Goal: Task Accomplishment & Management: Manage account settings

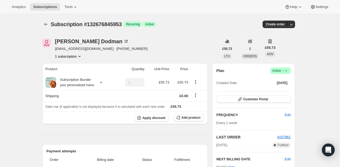
click at [287, 71] on icon at bounding box center [286, 70] width 2 height 1
click at [275, 88] on span "Cancel subscription" at bounding box center [282, 90] width 30 height 4
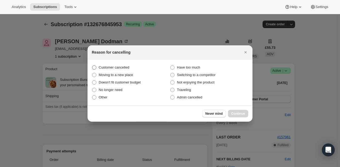
click at [132, 69] on label "Customer cancelled" at bounding box center [131, 67] width 78 height 7
click at [92, 66] on input "Customer cancelled" at bounding box center [92, 65] width 0 height 0
radio input "true"
click at [242, 113] on span "Continue" at bounding box center [238, 113] width 14 height 4
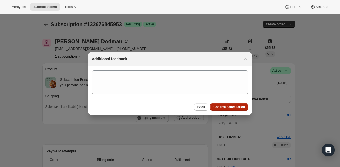
click at [231, 107] on span "Confirm cancellation" at bounding box center [230, 107] width 32 height 4
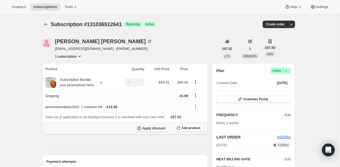
click at [148, 129] on span "Apply discount" at bounding box center [153, 128] width 23 height 4
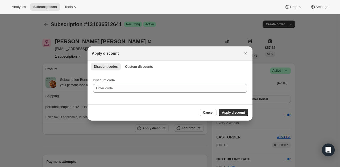
click at [134, 70] on div "Discount codes Custom discounts More views Discount codes Custom discounts More…" at bounding box center [170, 66] width 165 height 12
click at [132, 67] on span "Custom discounts" at bounding box center [139, 66] width 28 height 4
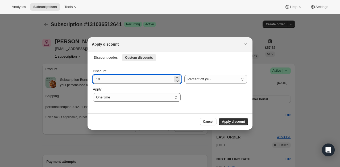
click at [108, 79] on input "10" at bounding box center [133, 79] width 80 height 9
type input "100"
click at [240, 122] on span "Apply discount" at bounding box center [233, 121] width 23 height 4
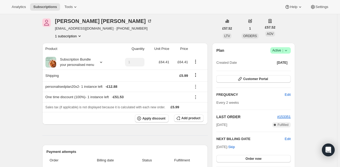
scroll to position [80, 0]
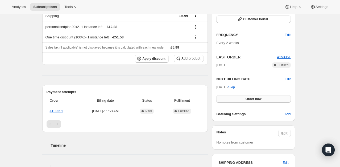
click at [257, 101] on button "Order now" at bounding box center [254, 98] width 74 height 7
click at [257, 101] on button "Click to confirm" at bounding box center [254, 98] width 74 height 7
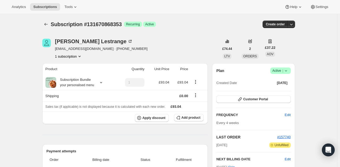
click at [287, 71] on icon at bounding box center [286, 70] width 5 height 5
click at [277, 90] on span "Cancel subscription" at bounding box center [282, 90] width 30 height 4
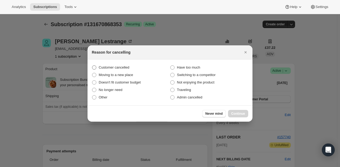
click at [126, 67] on span "Customer cancelled" at bounding box center [114, 67] width 31 height 4
click at [92, 66] on input "Customer cancelled" at bounding box center [92, 65] width 0 height 0
radio input "true"
click at [239, 115] on span "Continue" at bounding box center [238, 113] width 14 height 4
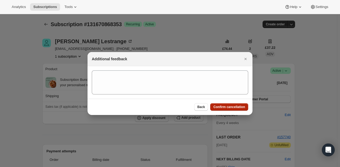
click at [230, 108] on span "Confirm cancellation" at bounding box center [230, 107] width 32 height 4
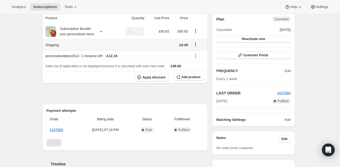
scroll to position [53, 0]
